Goal: Task Accomplishment & Management: Use online tool/utility

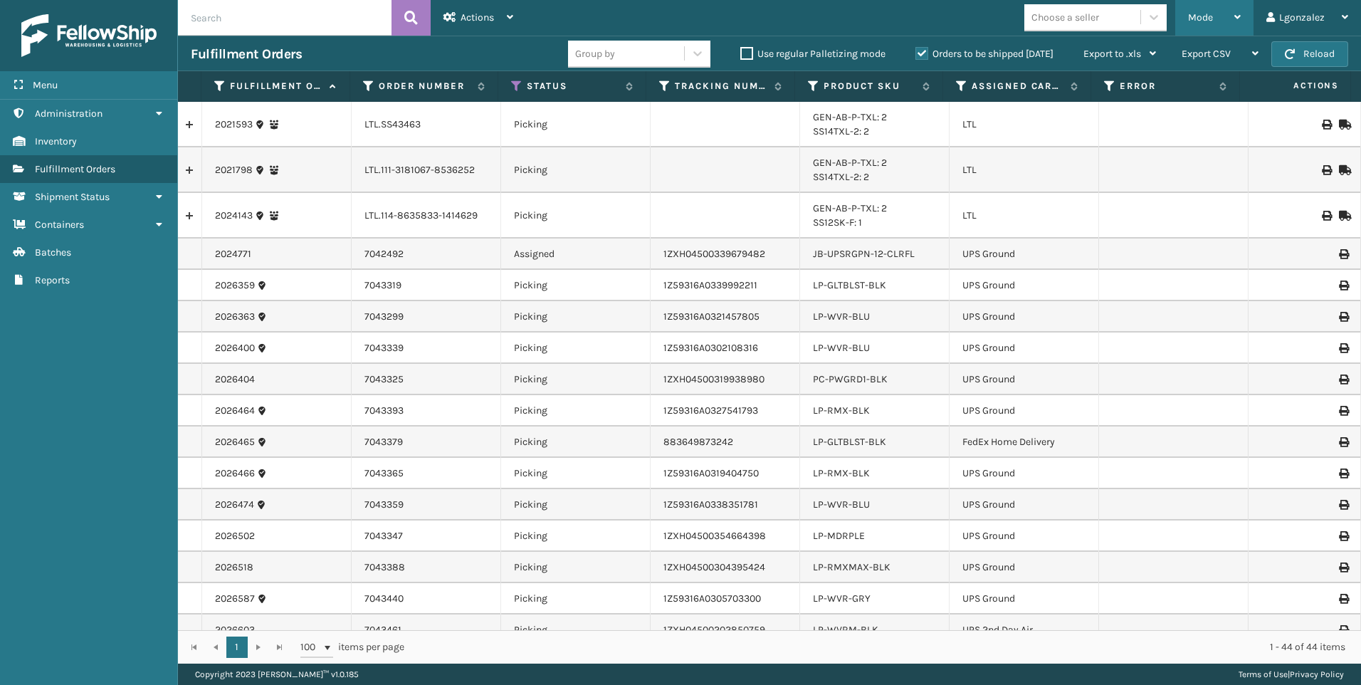
click at [1206, 19] on span "Mode" at bounding box center [1200, 17] width 25 height 12
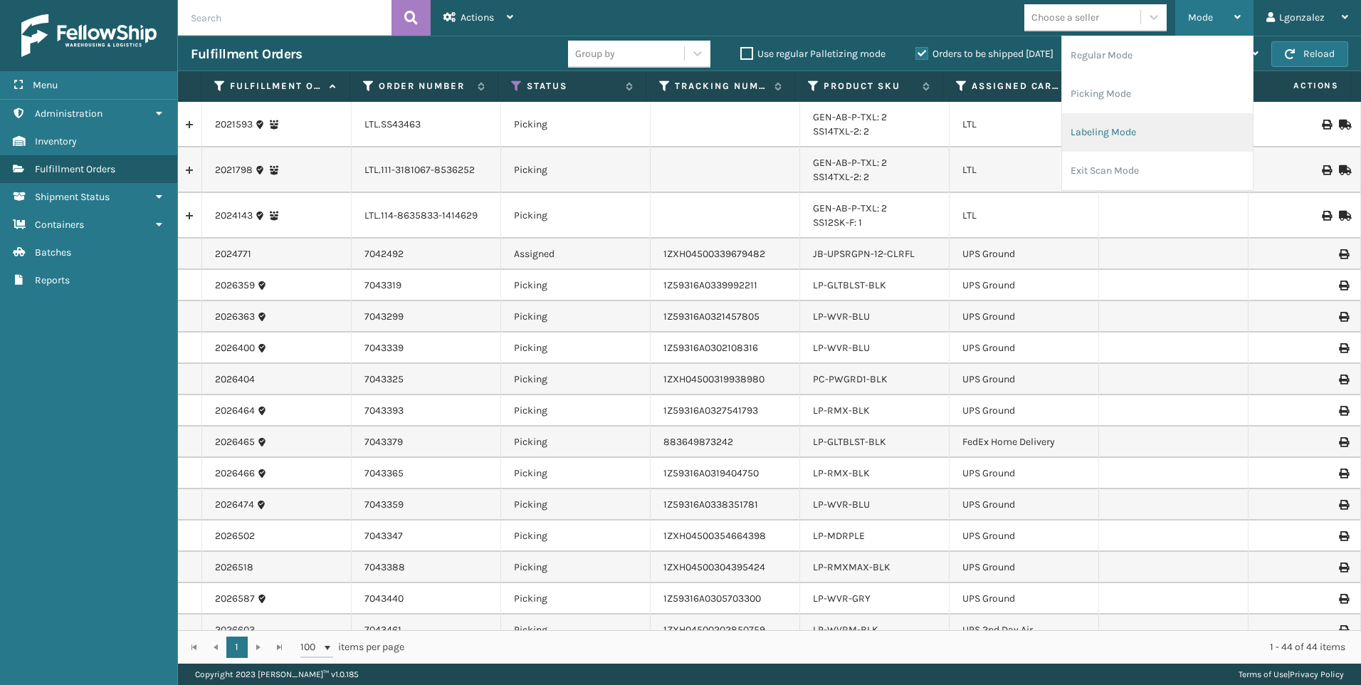
click at [1112, 135] on li "Labeling Mode" at bounding box center [1157, 132] width 191 height 38
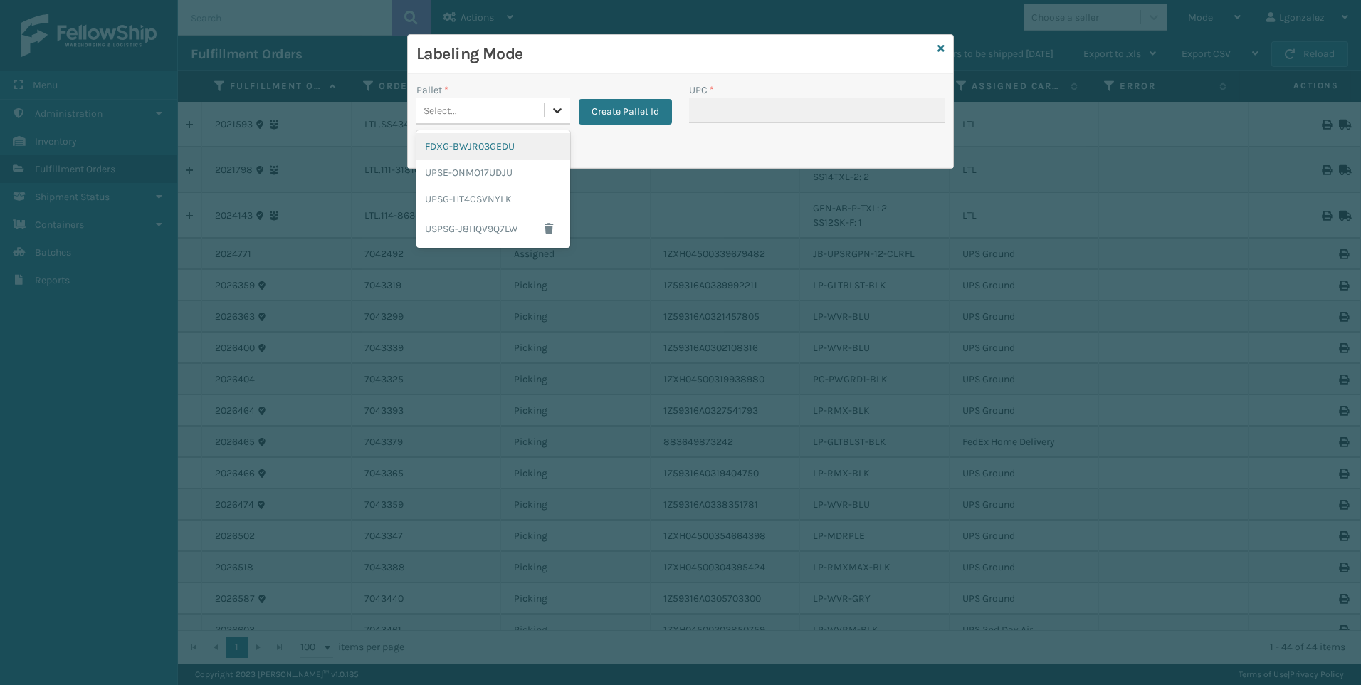
click at [560, 115] on icon at bounding box center [557, 110] width 14 height 14
click at [466, 198] on div "UPSG-HT4CSVNYLK" at bounding box center [494, 199] width 154 height 26
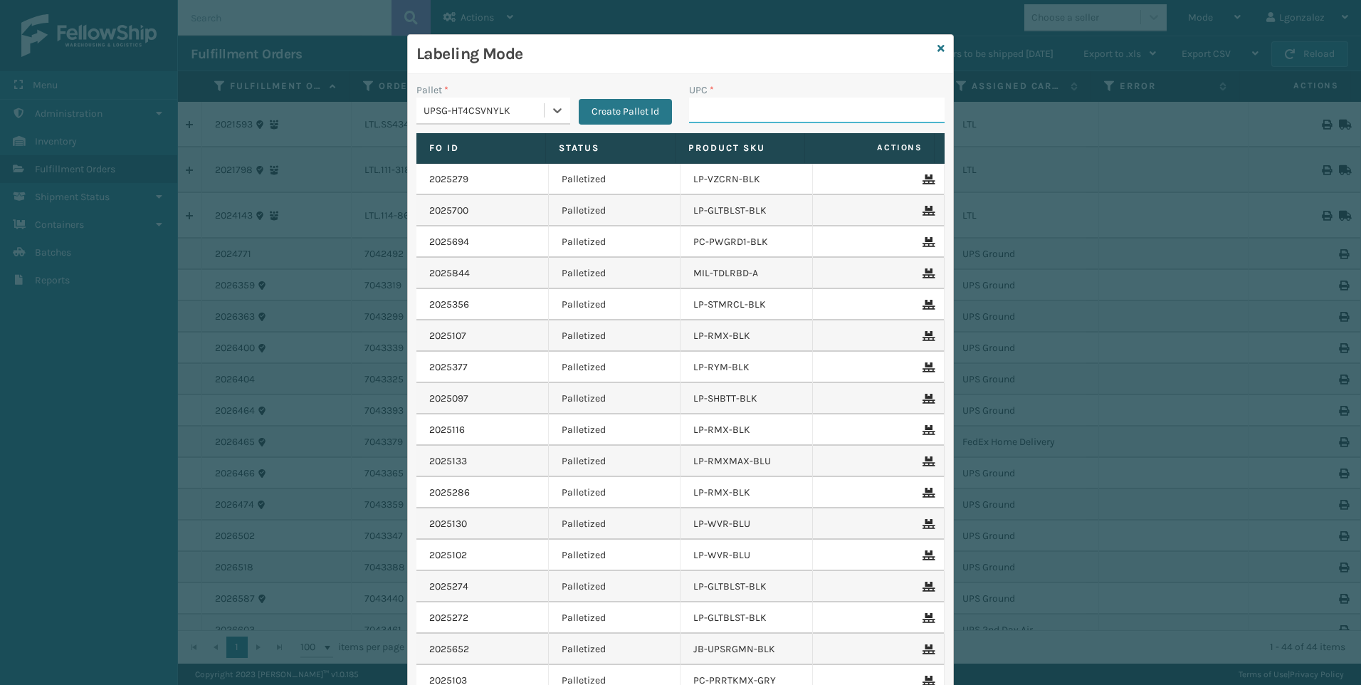
click at [716, 114] on input "UPC *" at bounding box center [817, 111] width 256 height 26
click at [725, 110] on input "UPC *" at bounding box center [817, 111] width 256 height 26
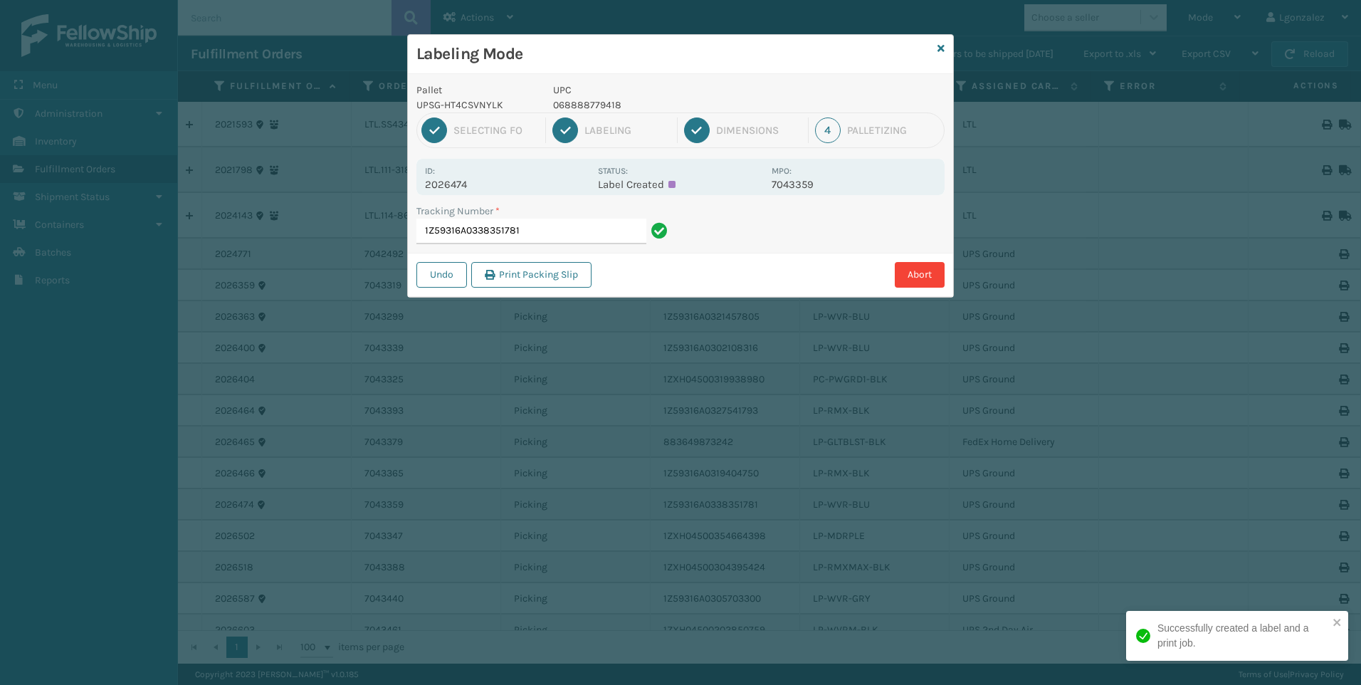
click at [622, 102] on p "068888779418" at bounding box center [658, 105] width 210 height 15
click at [615, 101] on p "068888779418" at bounding box center [658, 105] width 210 height 15
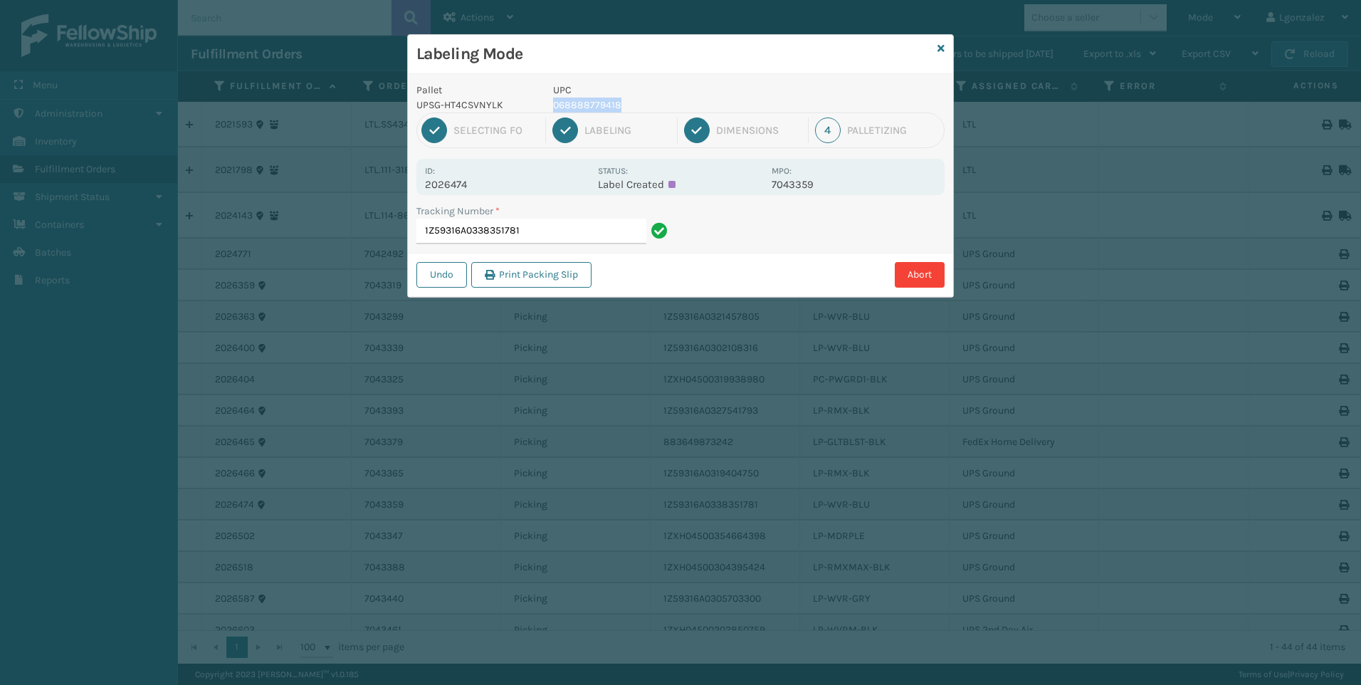
copy p "068888779418"
click at [654, 106] on p "068888779418" at bounding box center [658, 105] width 210 height 15
click at [563, 226] on input "1Z59316A0338351781" at bounding box center [532, 232] width 230 height 26
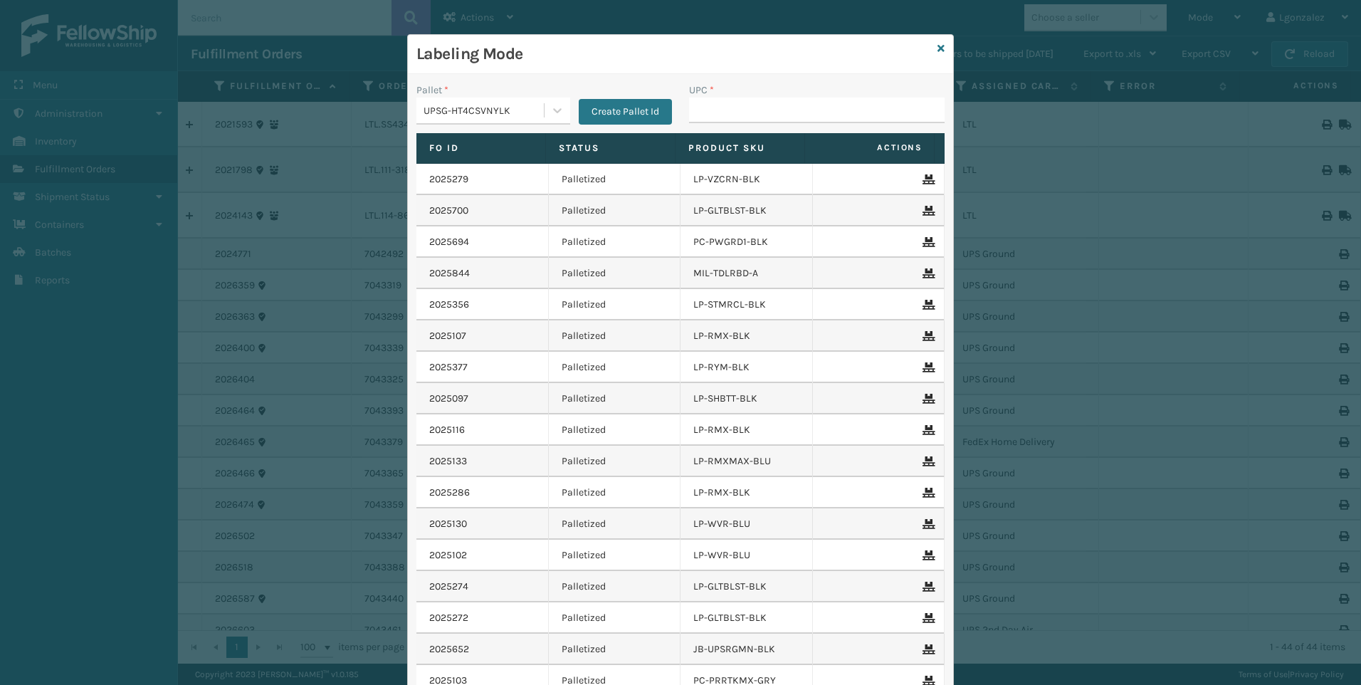
click at [689, 113] on input "UPC *" at bounding box center [817, 111] width 256 height 26
click at [758, 108] on input "068888779418" at bounding box center [804, 111] width 230 height 26
click at [767, 118] on input "068888779418" at bounding box center [804, 111] width 230 height 26
type input "068888779418"
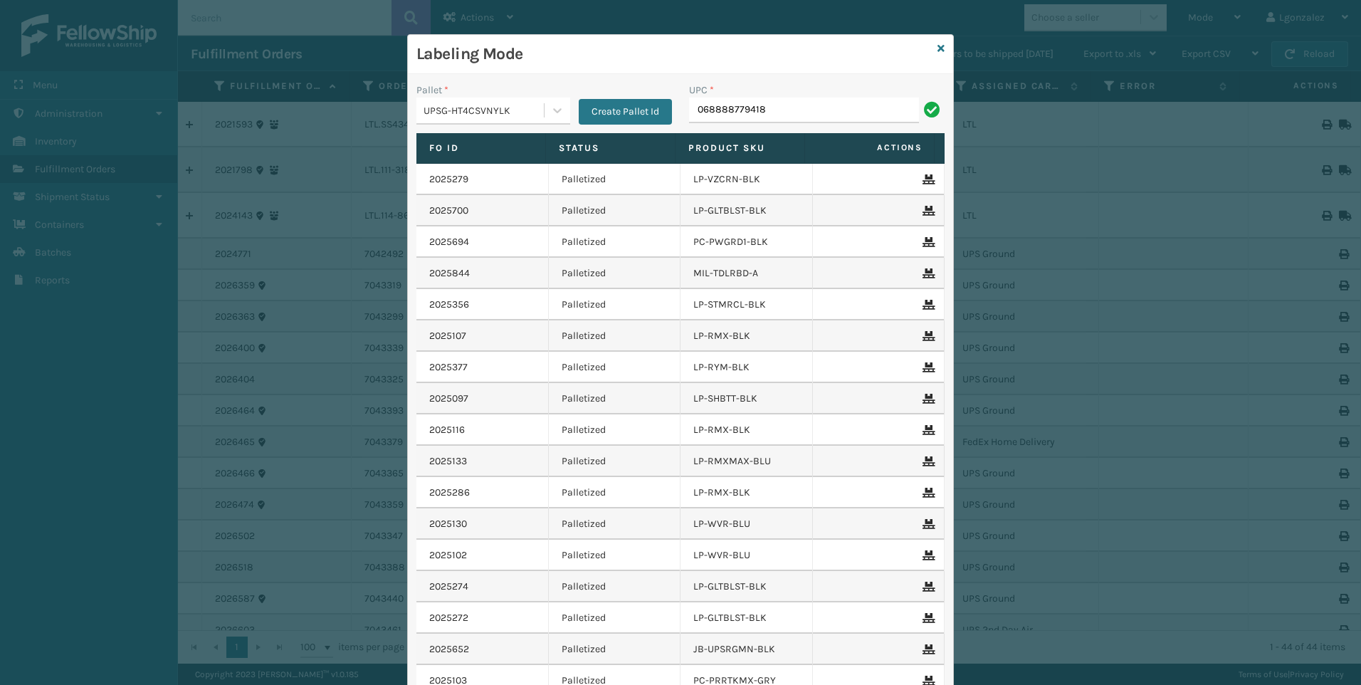
type input "068888779418"
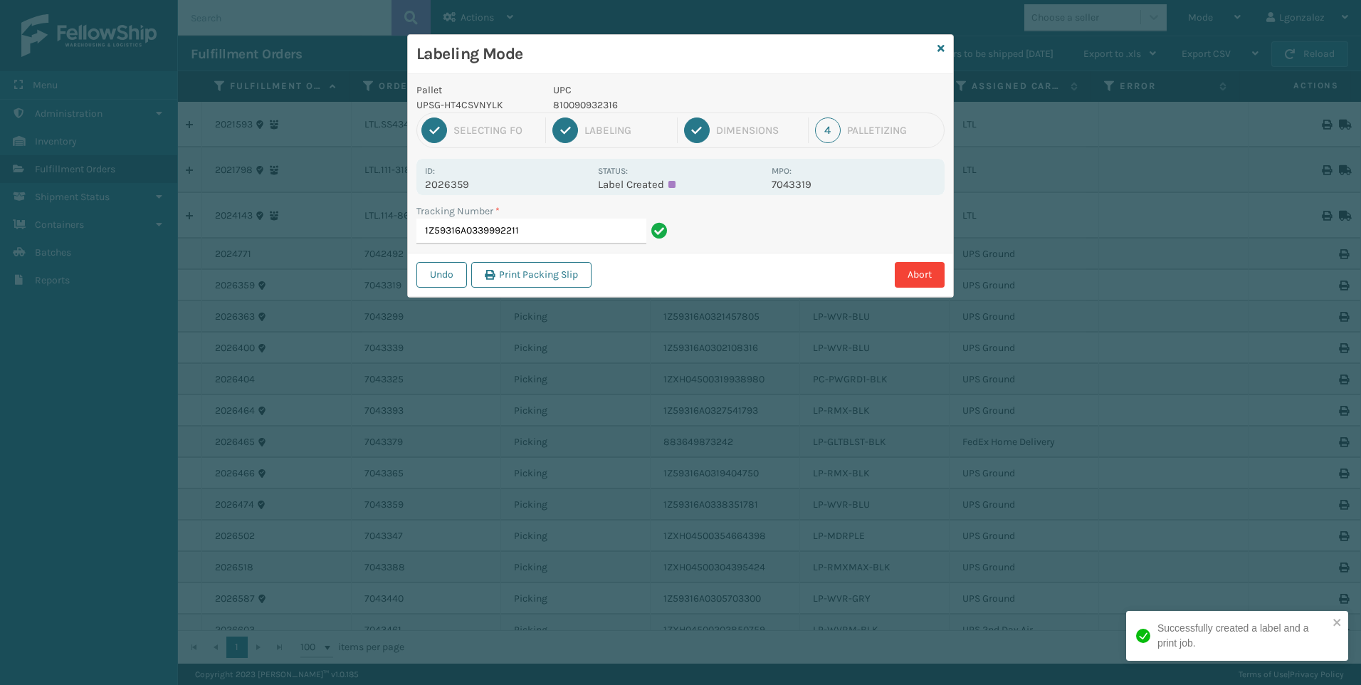
click at [620, 100] on p "810090932316" at bounding box center [658, 105] width 210 height 15
click at [615, 103] on p "810090932316" at bounding box center [658, 105] width 210 height 15
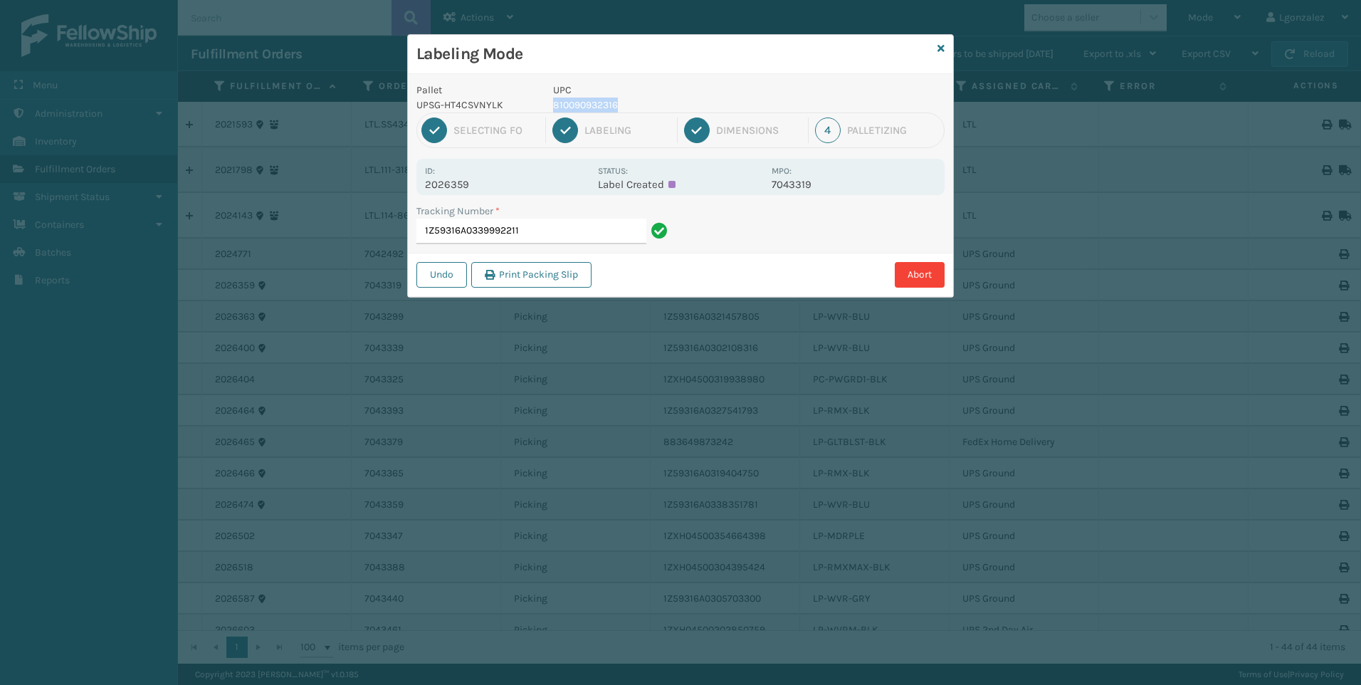
click at [615, 103] on p "810090932316" at bounding box center [658, 105] width 210 height 15
copy p "810090932316"
click at [577, 216] on div "Tracking Number *" at bounding box center [545, 211] width 256 height 15
click at [573, 229] on input "1Z59316A0339992211" at bounding box center [532, 232] width 230 height 26
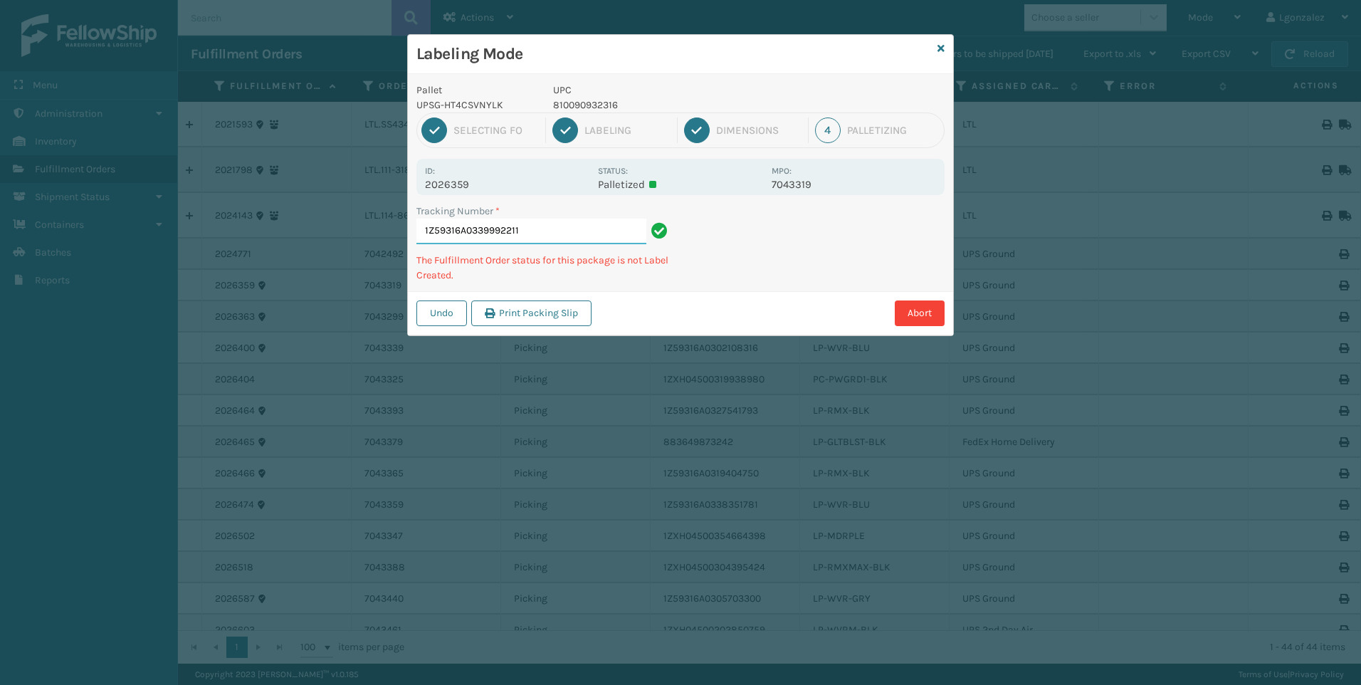
click at [528, 239] on input "1Z59316A0339992211" at bounding box center [532, 232] width 230 height 26
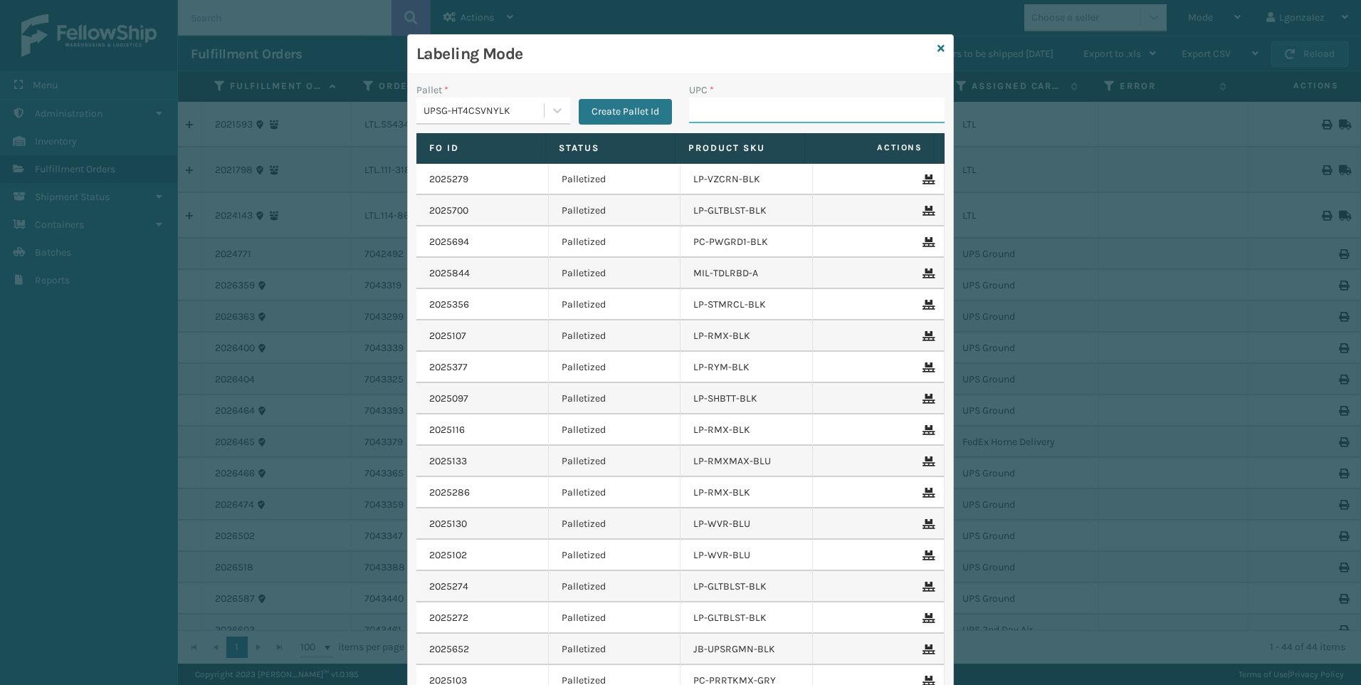
drag, startPoint x: 779, startPoint y: 144, endPoint x: 692, endPoint y: 116, distance: 91.2
click at [692, 116] on input "UPC *" at bounding box center [817, 111] width 256 height 26
paste input "810090932316"
type input "810090932316"
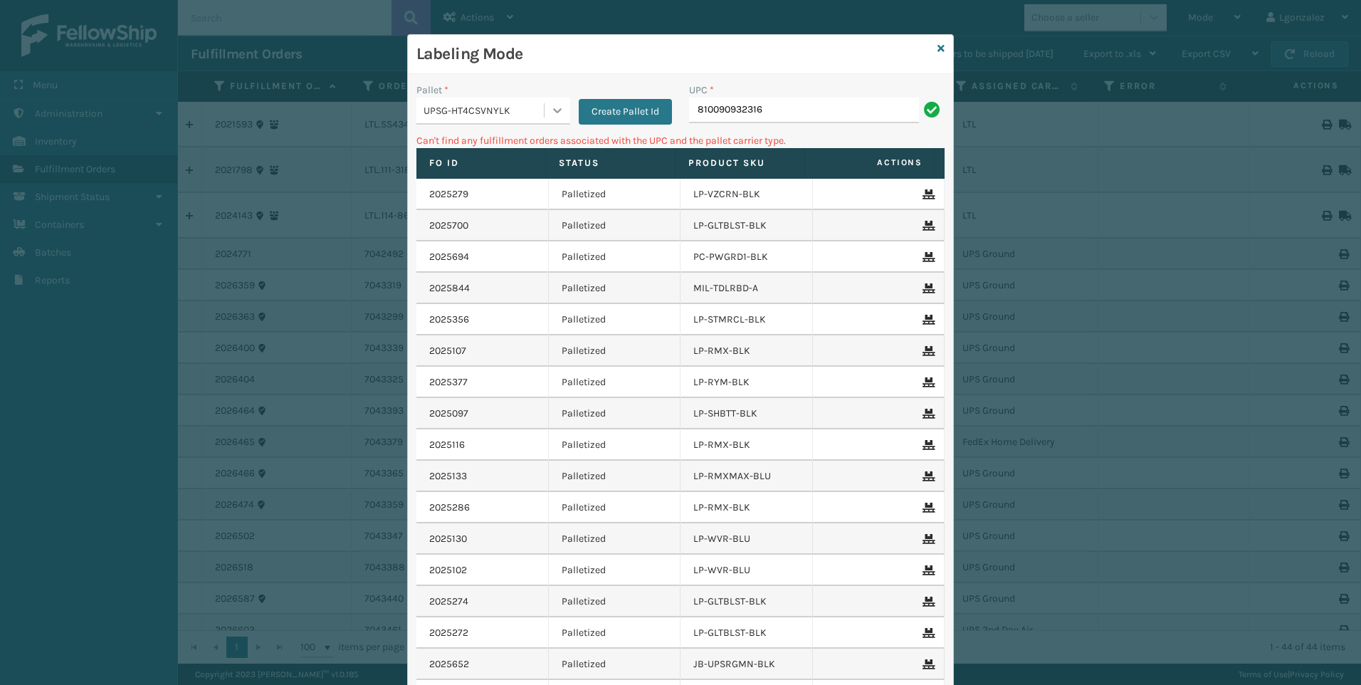
click at [550, 114] on icon at bounding box center [557, 110] width 14 height 14
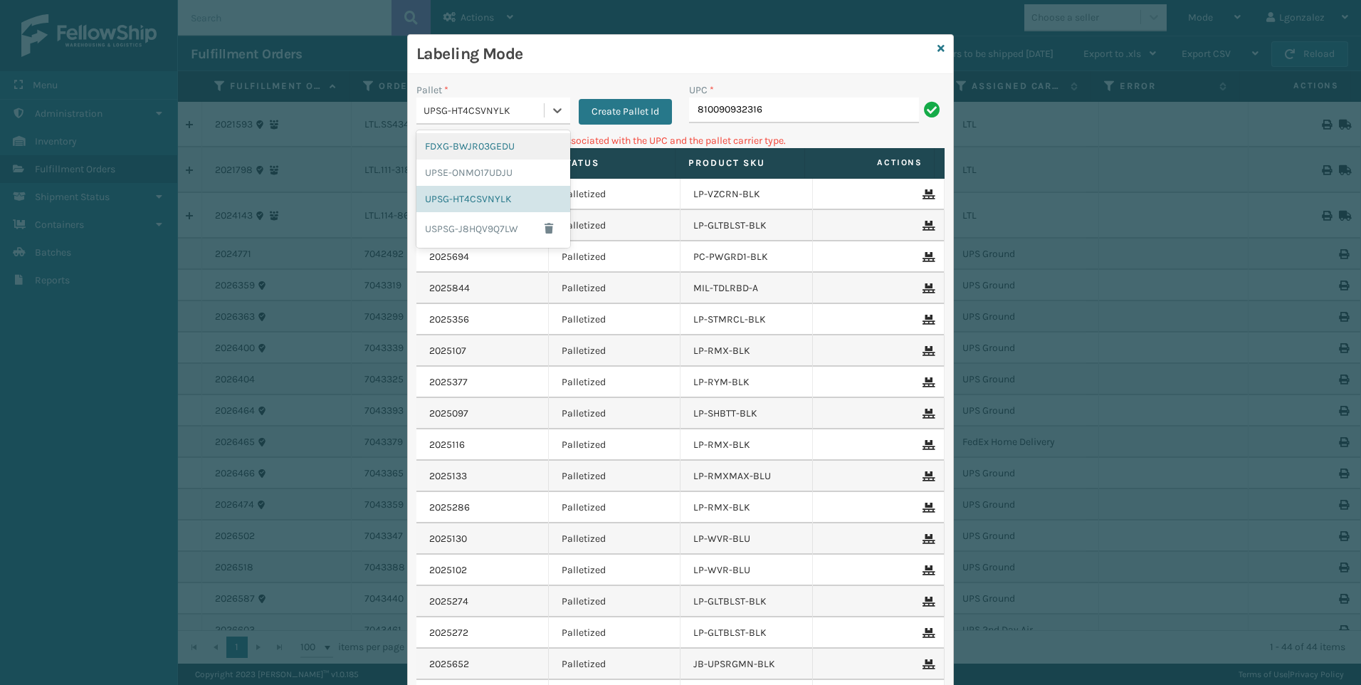
click at [453, 145] on div "FDXG-BWJR03GEDU" at bounding box center [494, 146] width 154 height 26
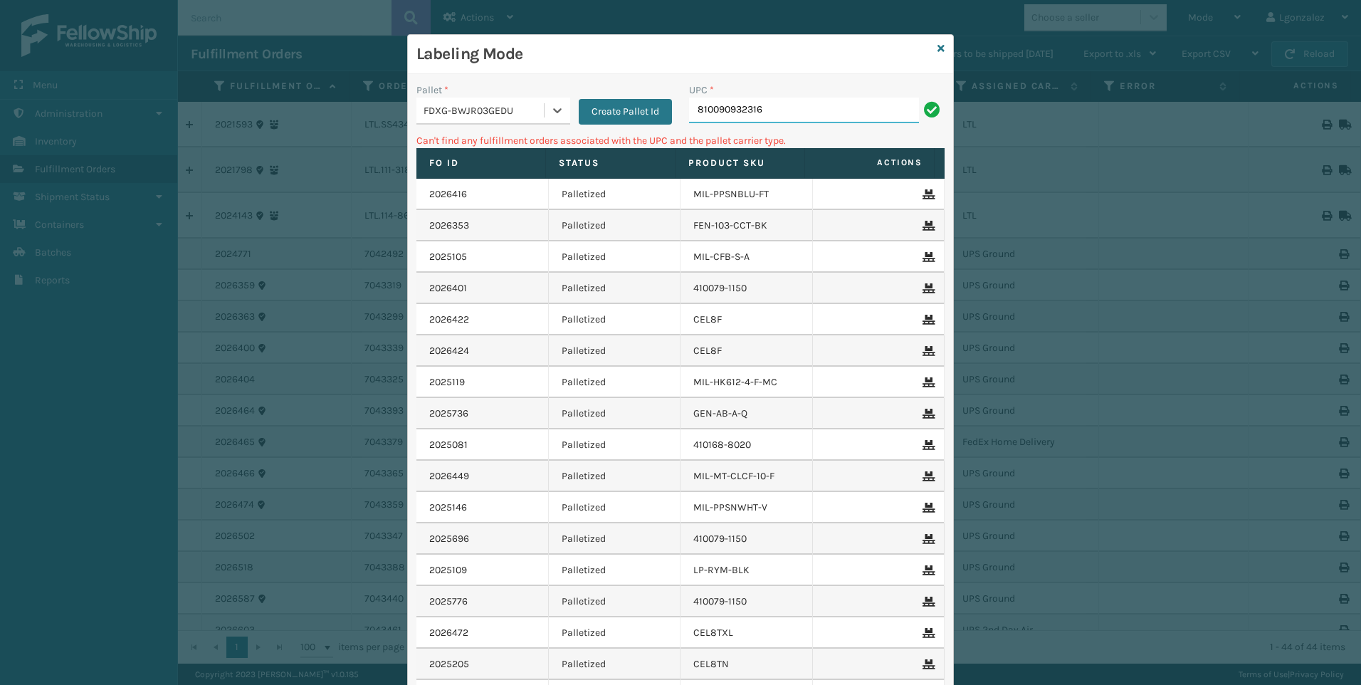
click at [791, 112] on input "810090932316" at bounding box center [804, 111] width 230 height 26
click at [545, 110] on div at bounding box center [558, 111] width 26 height 26
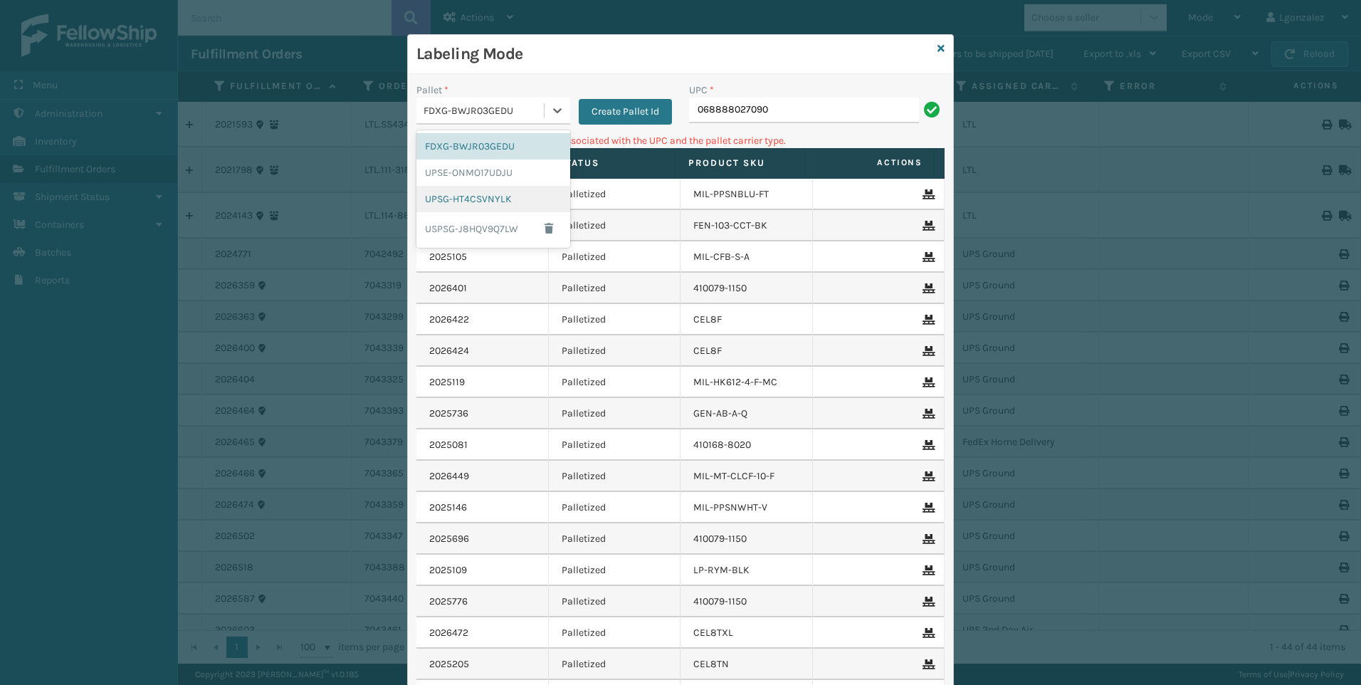
click at [468, 199] on div "UPSG-HT4CSVNYLK" at bounding box center [494, 199] width 154 height 26
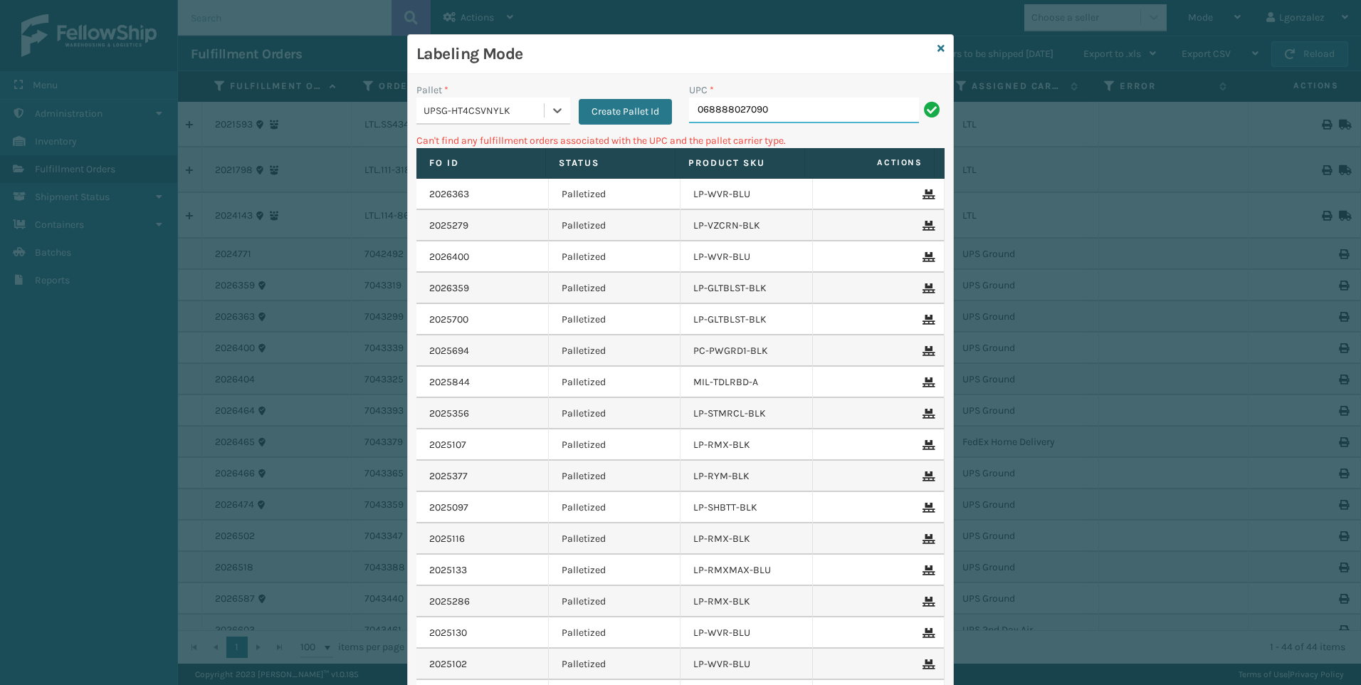
click at [811, 115] on input "068888027090" at bounding box center [804, 111] width 230 height 26
type input "0"
type input "LP-RMXMAX-BLU"
click at [546, 100] on div at bounding box center [558, 111] width 26 height 26
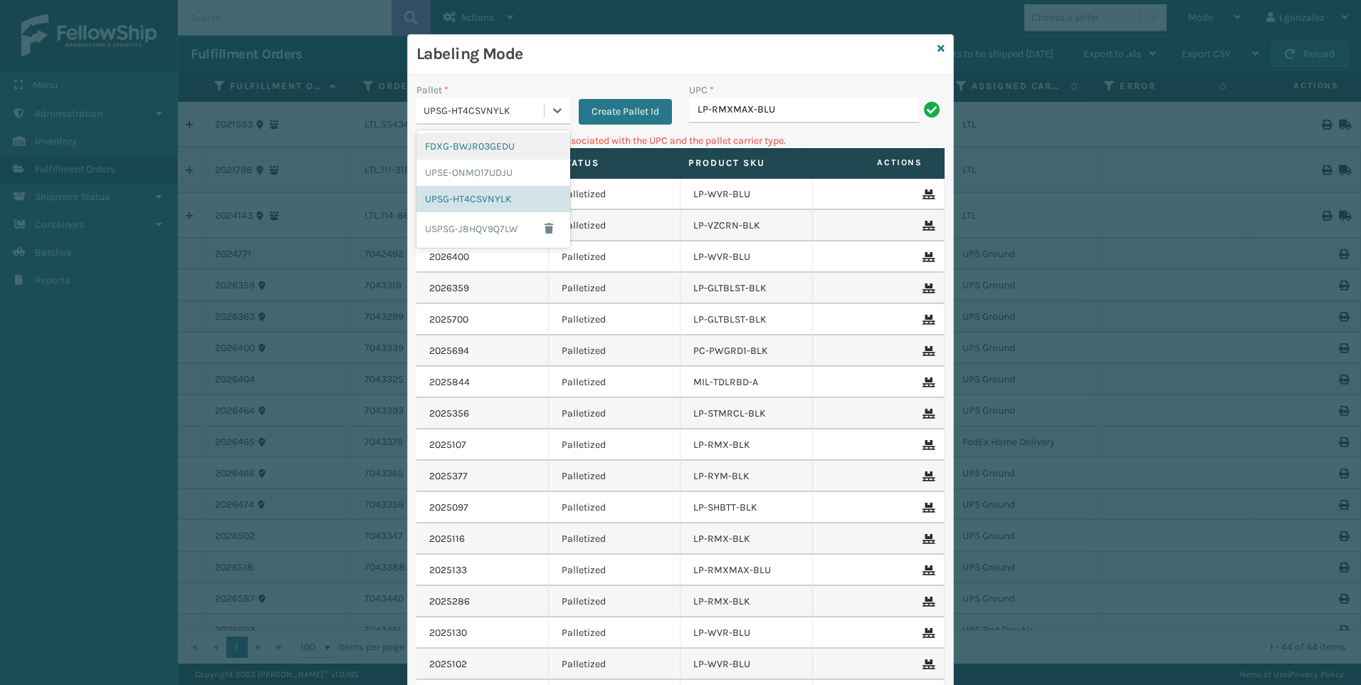
click at [492, 155] on div "FDXG-BWJR03GEDU" at bounding box center [494, 146] width 154 height 26
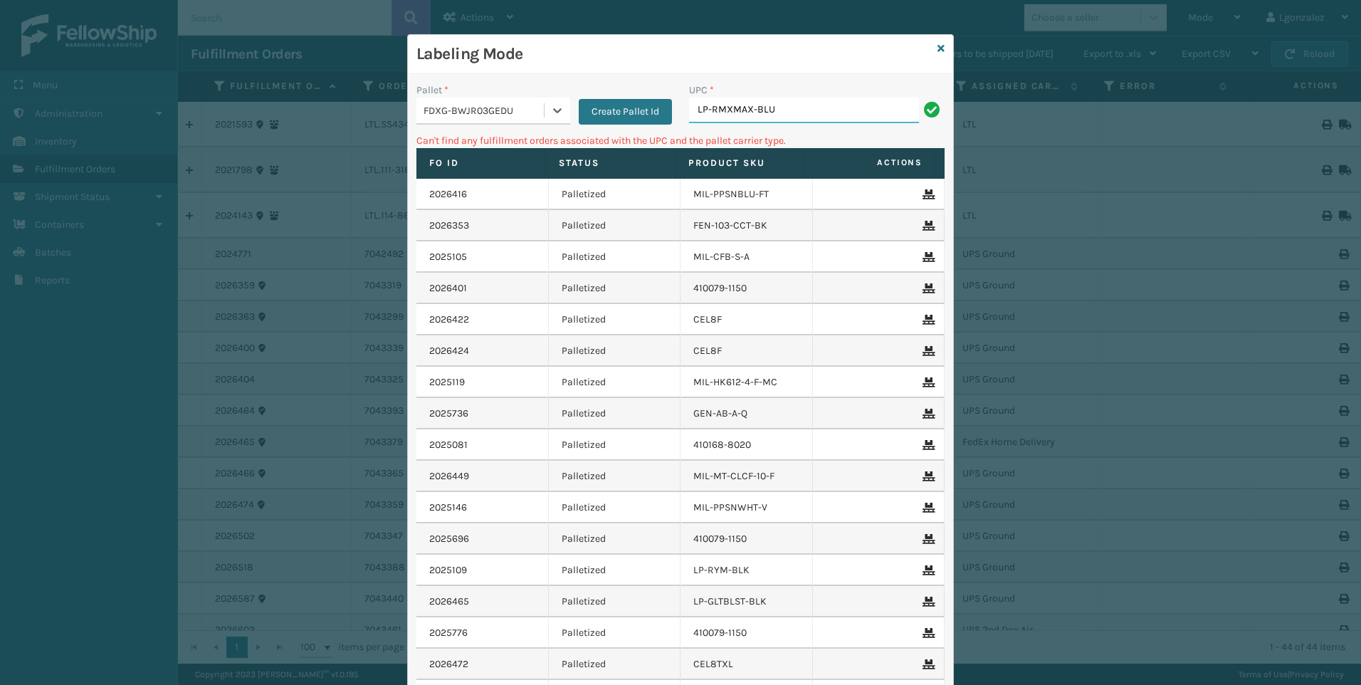
click at [785, 115] on input "LP-RMXMAX-BLU" at bounding box center [804, 111] width 230 height 26
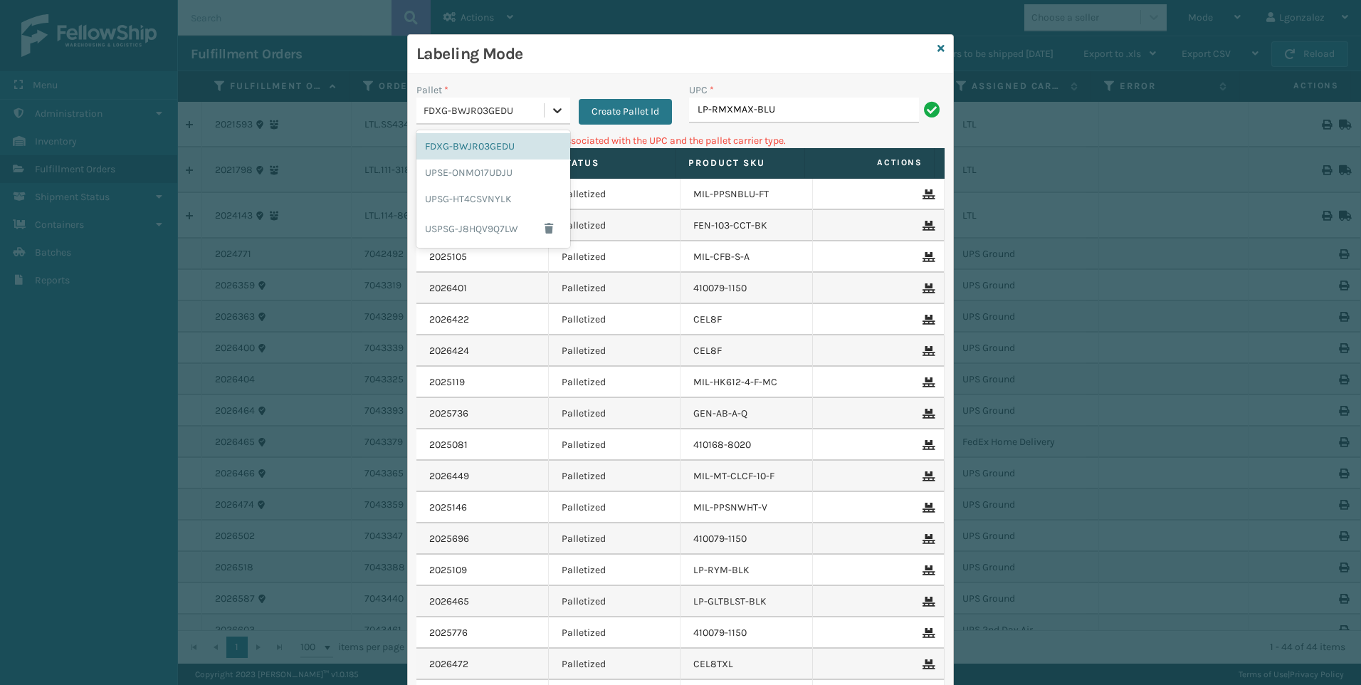
click at [558, 106] on icon at bounding box center [557, 110] width 14 height 14
click at [472, 169] on div "UPSE-ONMO17UDJU" at bounding box center [494, 172] width 154 height 26
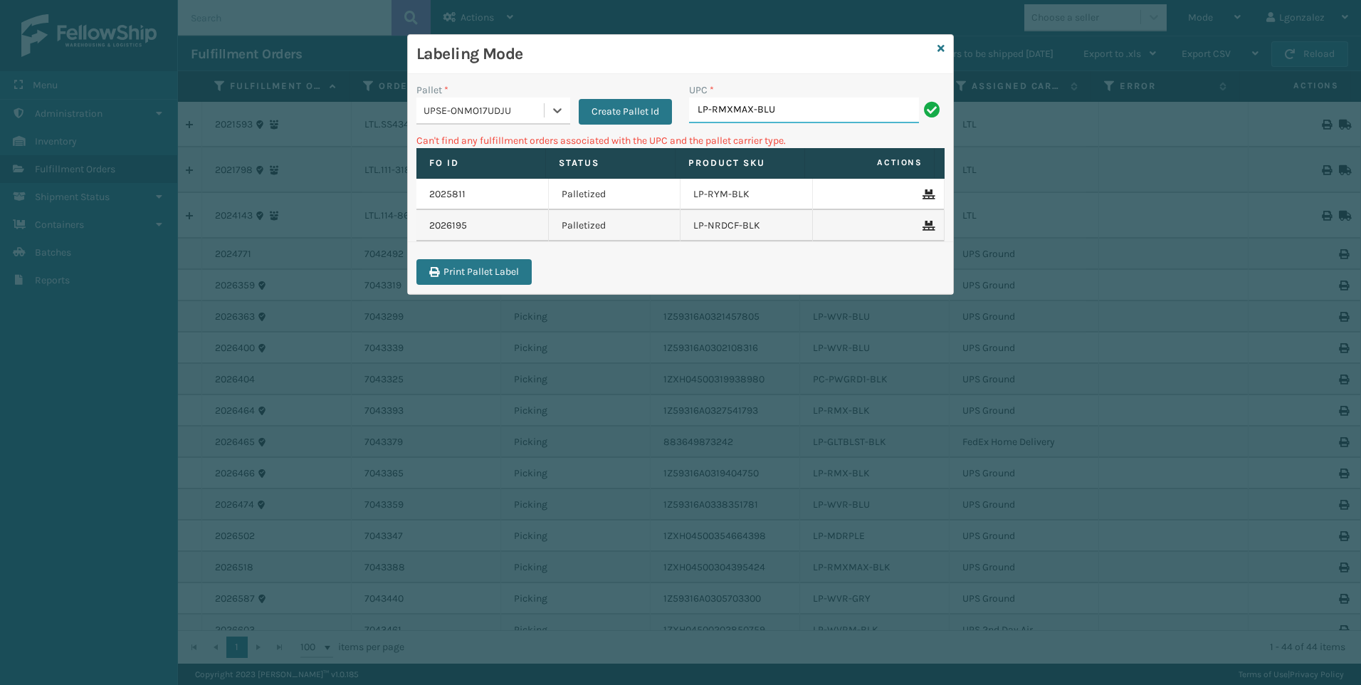
click at [818, 108] on input "LP-RMXMAX-BLU" at bounding box center [804, 111] width 230 height 26
click at [942, 48] on icon at bounding box center [941, 48] width 7 height 10
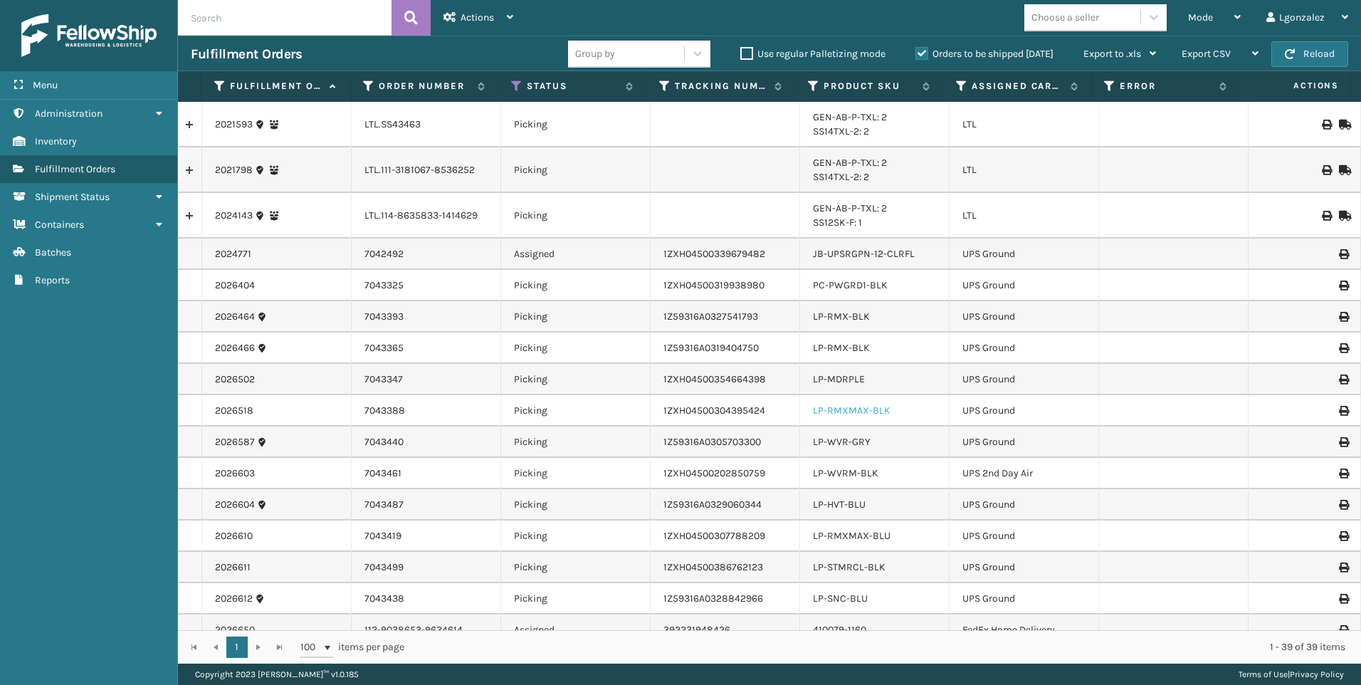
click at [824, 412] on link "LP-RMXMAX-BLK" at bounding box center [852, 410] width 78 height 12
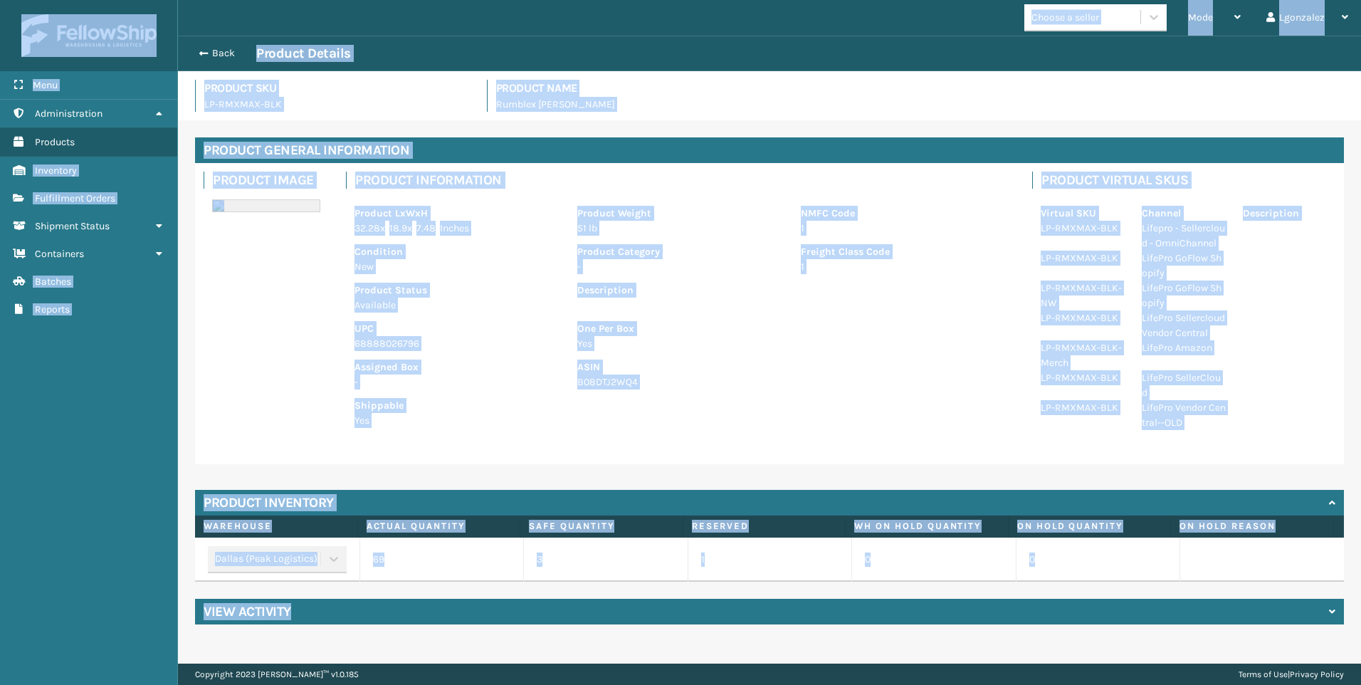
click at [462, 387] on p "-" at bounding box center [458, 382] width 206 height 15
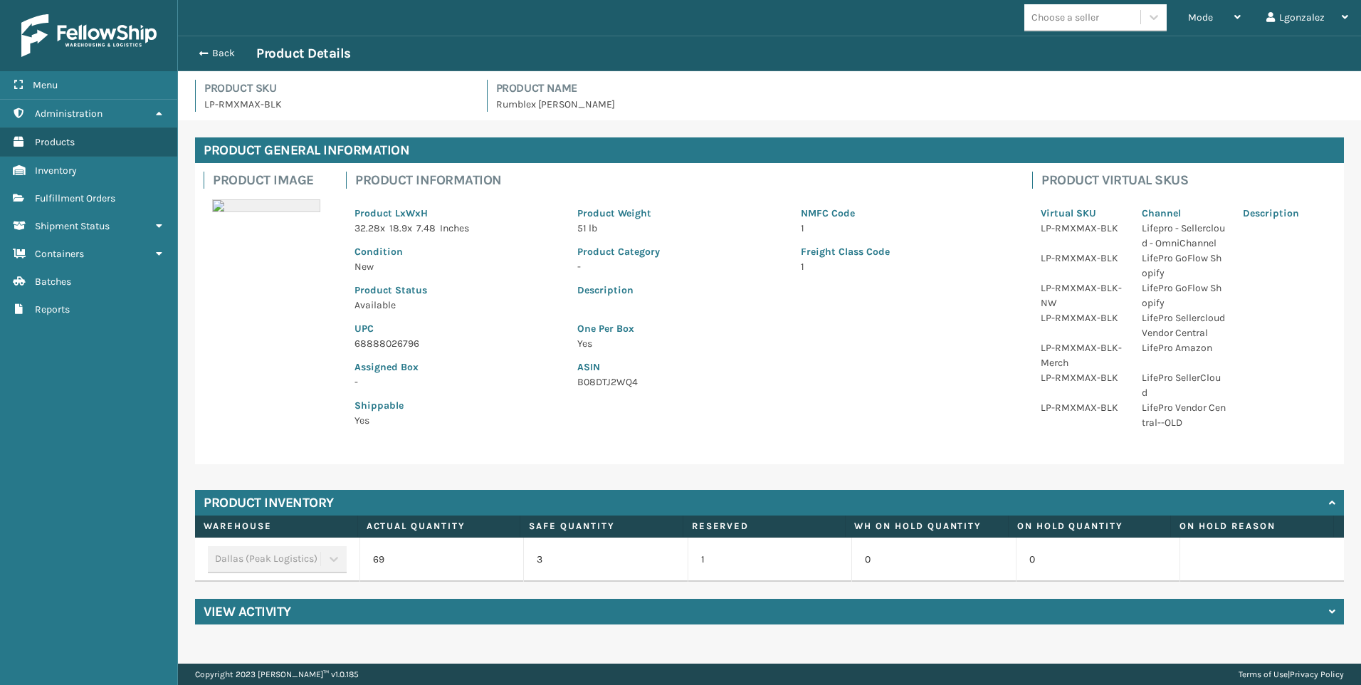
click at [365, 344] on p "68888026796" at bounding box center [458, 343] width 206 height 15
copy p "68888026796"
